Goal: Transaction & Acquisition: Download file/media

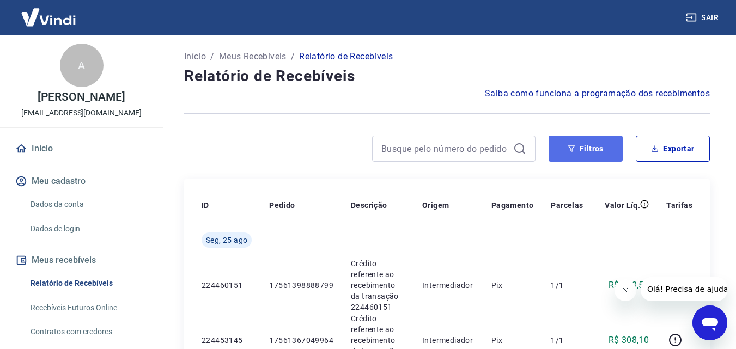
click at [569, 147] on icon "button" at bounding box center [572, 149] width 8 height 8
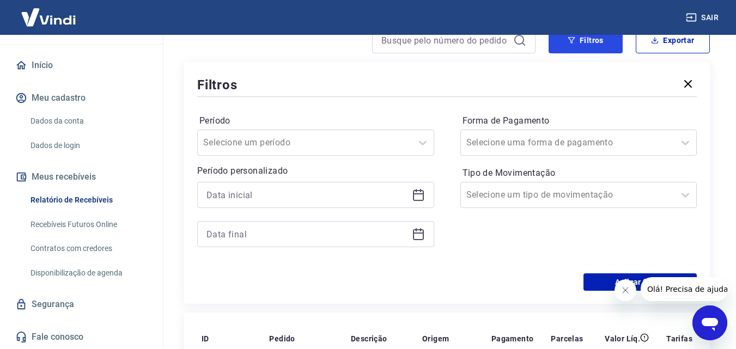
scroll to position [109, 0]
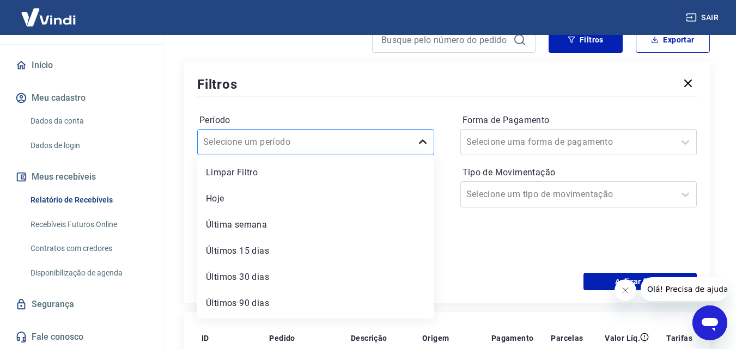
click at [421, 141] on icon at bounding box center [422, 142] width 13 height 13
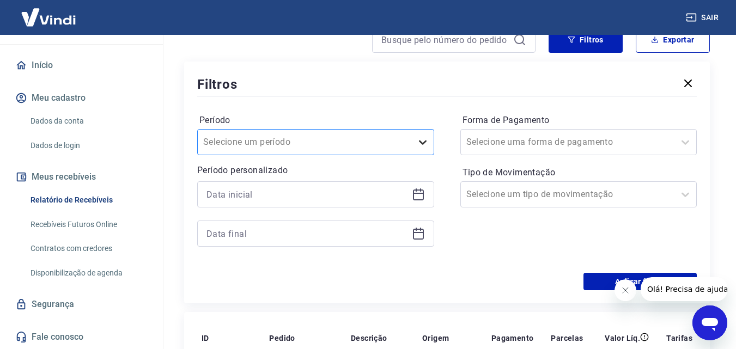
click at [421, 141] on icon at bounding box center [422, 142] width 13 height 13
click at [421, 196] on icon at bounding box center [418, 194] width 13 height 13
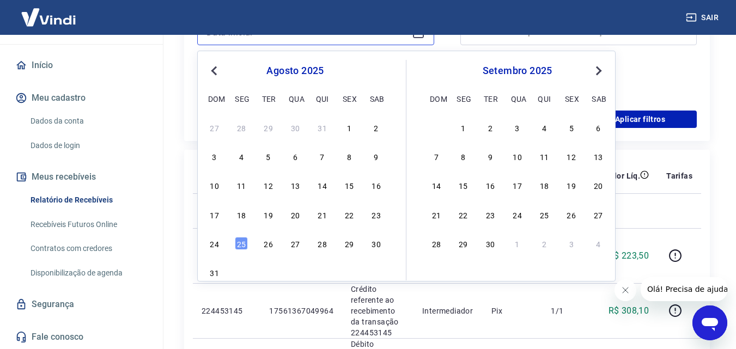
scroll to position [272, 0]
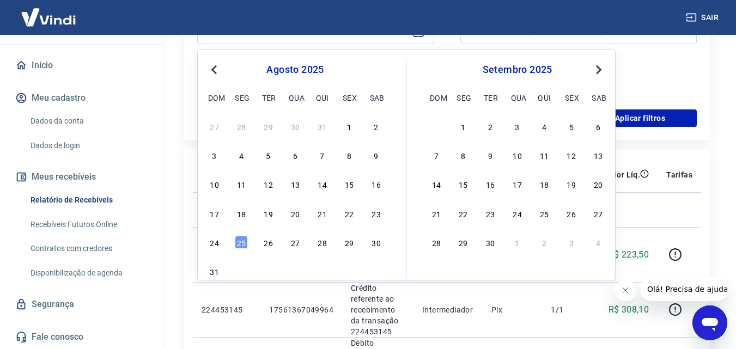
click at [215, 68] on span "Previous Month" at bounding box center [215, 69] width 0 height 13
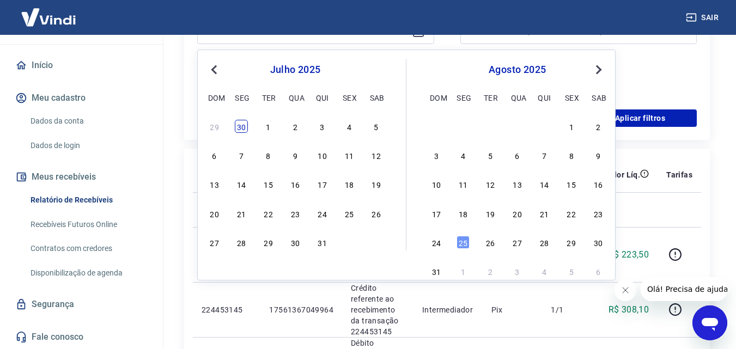
click at [245, 130] on div "30" at bounding box center [241, 126] width 13 height 13
type input "[DATE]"
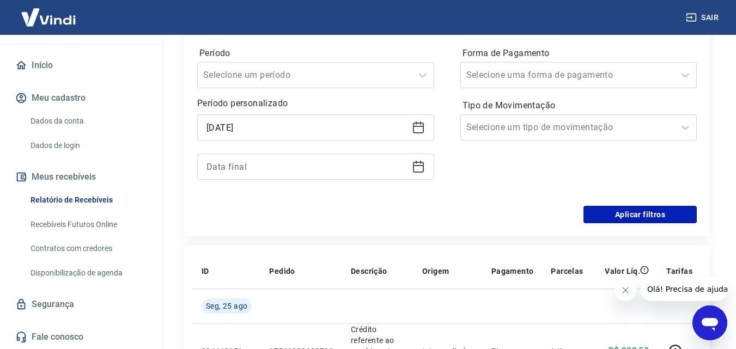
scroll to position [163, 0]
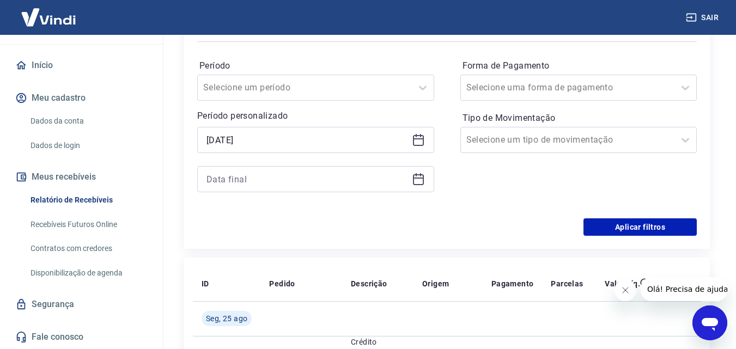
click at [421, 179] on icon at bounding box center [418, 178] width 11 height 1
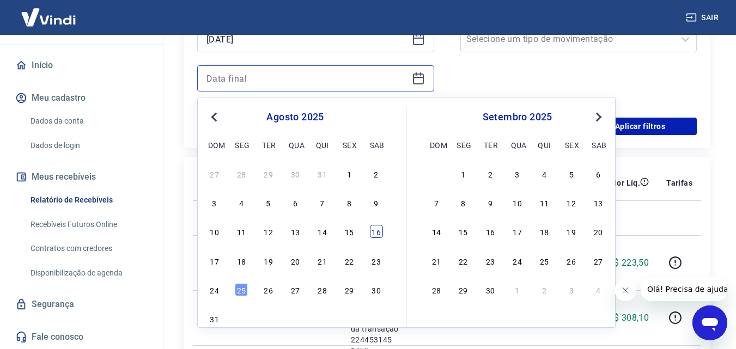
scroll to position [272, 0]
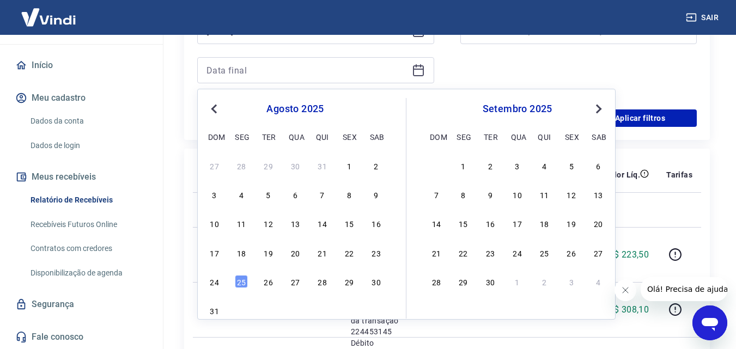
click at [215, 111] on span "Previous Month" at bounding box center [215, 108] width 0 height 13
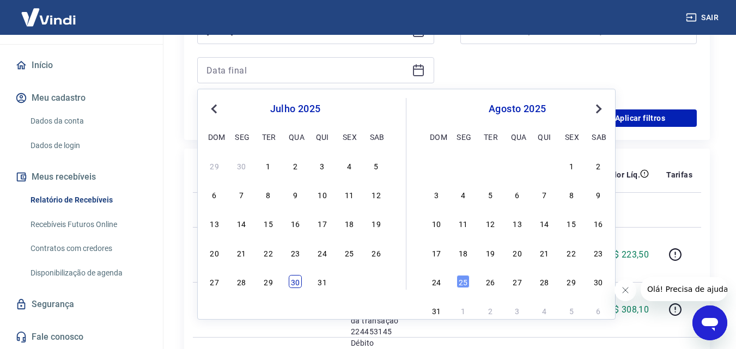
click at [296, 288] on div "30" at bounding box center [295, 281] width 13 height 13
type input "[DATE]"
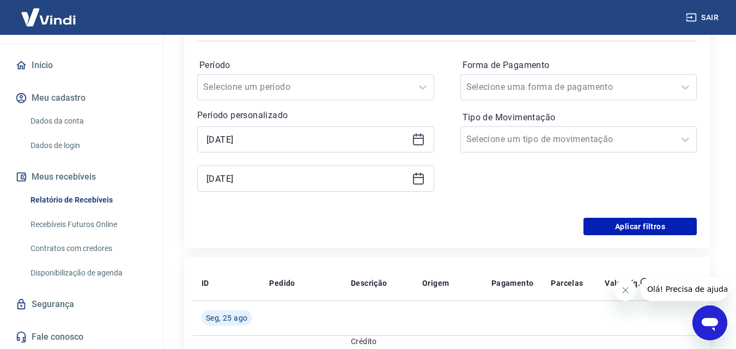
scroll to position [163, 0]
click at [651, 92] on div at bounding box center [567, 87] width 203 height 15
click at [650, 92] on div at bounding box center [567, 87] width 203 height 15
click at [674, 132] on div "Selecione um tipo de movimentação" at bounding box center [568, 140] width 214 height 20
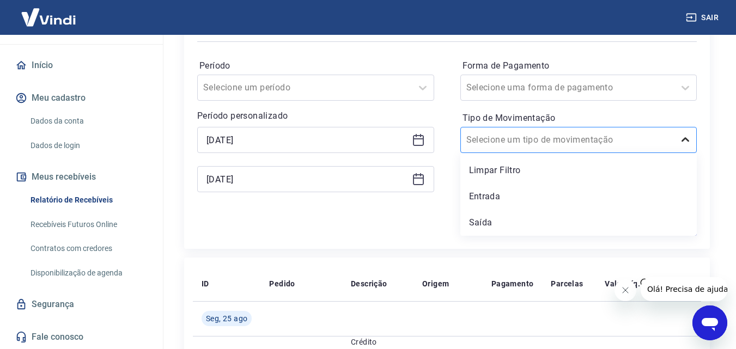
click at [675, 137] on div at bounding box center [685, 140] width 22 height 22
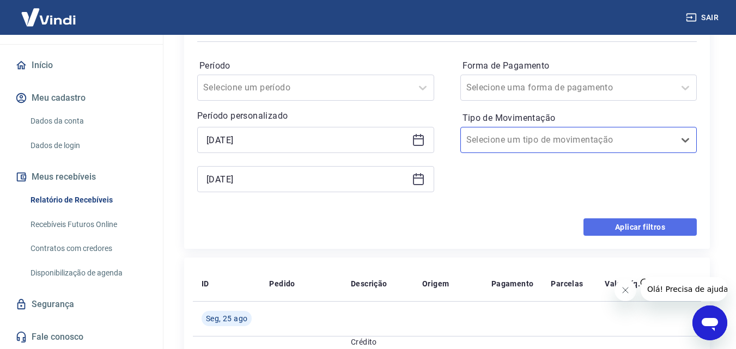
click at [634, 232] on button "Aplicar filtros" at bounding box center [639, 226] width 113 height 17
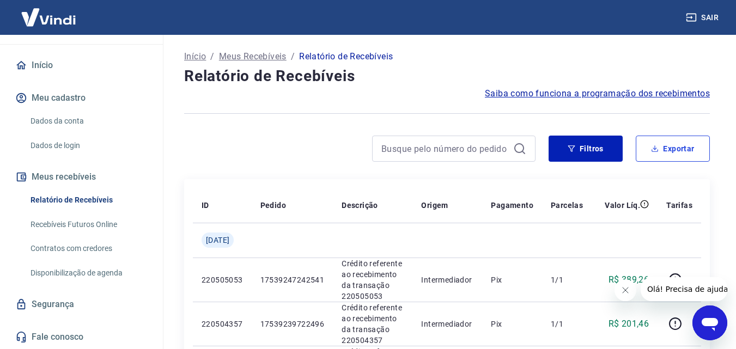
drag, startPoint x: 667, startPoint y: 150, endPoint x: 675, endPoint y: 159, distance: 12.3
click at [671, 151] on button "Exportar" at bounding box center [673, 149] width 74 height 26
type input "[DATE]"
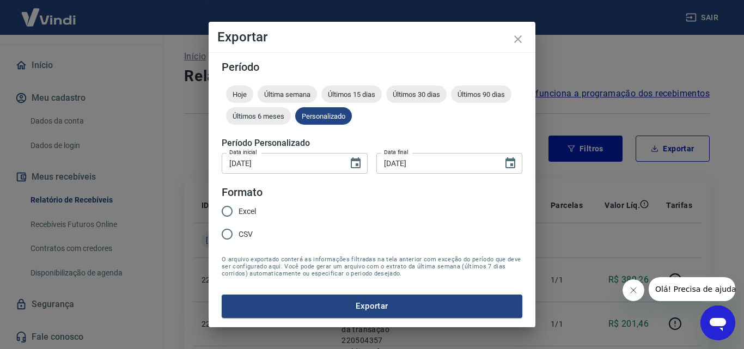
click at [250, 213] on span "Excel" at bounding box center [247, 211] width 17 height 11
click at [239, 213] on input "Excel" at bounding box center [227, 211] width 23 height 23
radio input "true"
click at [404, 299] on button "Exportar" at bounding box center [372, 306] width 301 height 23
click at [516, 45] on icon "close" at bounding box center [517, 39] width 13 height 13
